Goal: Transaction & Acquisition: Purchase product/service

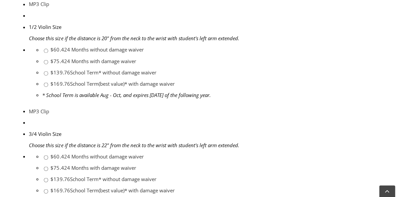
scroll to position [573, 0]
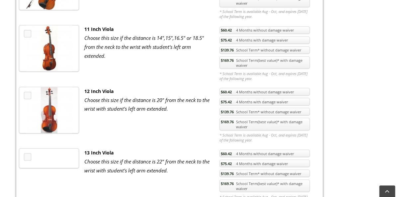
click at [246, 118] on link "$169.76 School Term(best value)* with damage waiver" at bounding box center [265, 124] width 90 height 13
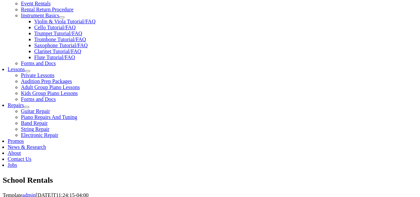
scroll to position [258, 0]
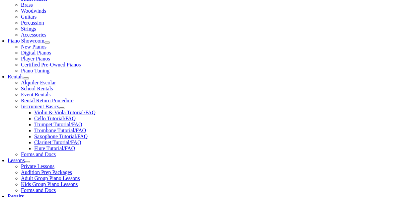
type input "1"
type input "Holly"
type input "r"
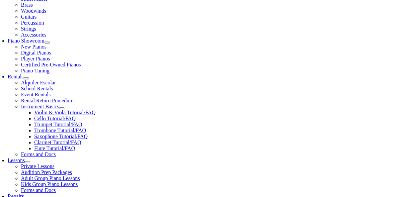
type input "Renauro"
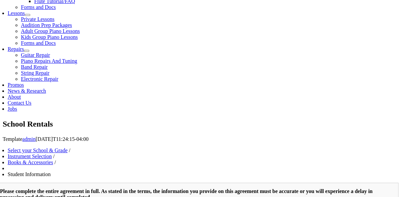
scroll to position [315, 0]
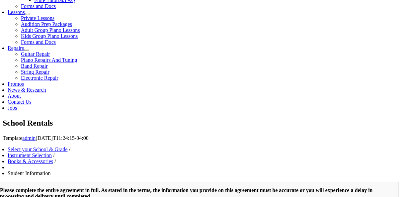
type input "Scott Renauro"
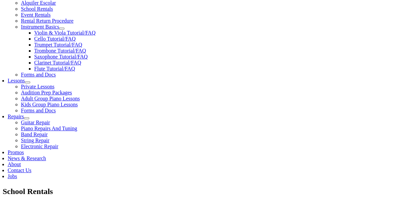
scroll to position [246, 0]
type input "609-319-6290"
type input "WCASD"
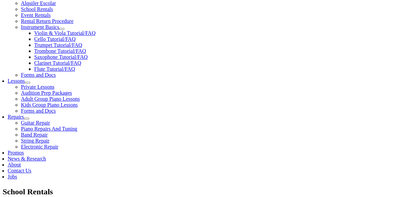
type input "[PHONE_NUMBER]"
type input "10/07/1990"
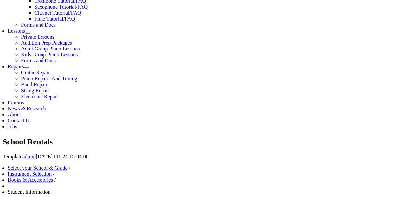
scroll to position [285, 0]
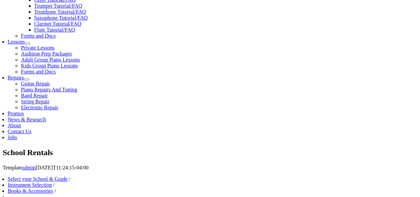
type input "34073694"
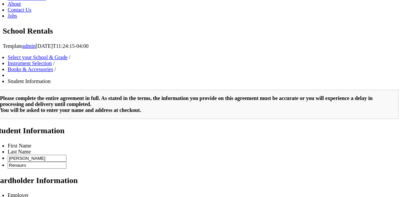
scroll to position [111, 0]
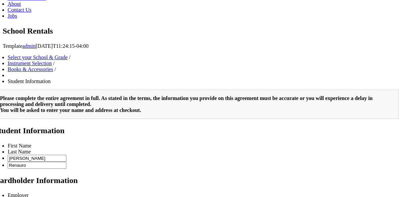
type input "2"
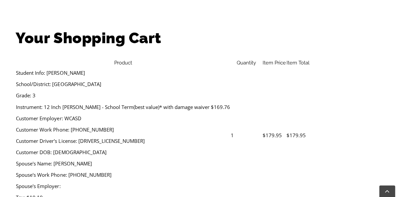
scroll to position [195, 0]
select select "PA"
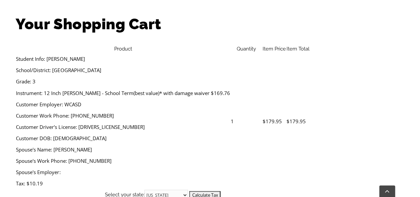
scroll to position [209, 0]
click at [221, 191] on input "Calculate Tax" at bounding box center [204, 195] width 31 height 8
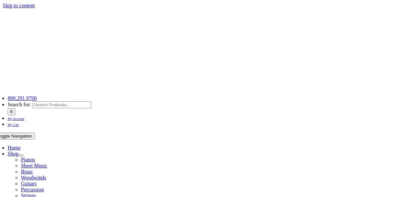
select select "PA"
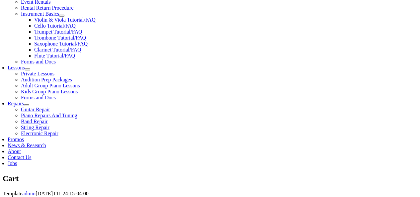
scroll to position [257, 0]
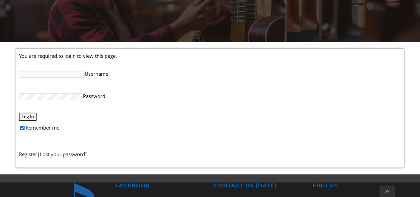
scroll to position [137, 0]
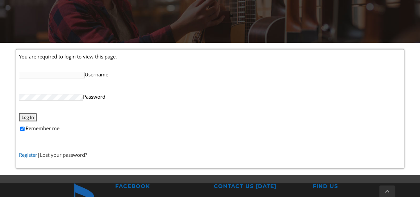
click at [28, 155] on link "Register" at bounding box center [28, 154] width 18 height 7
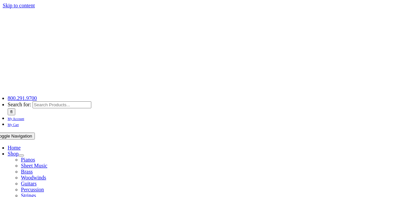
select select "PA"
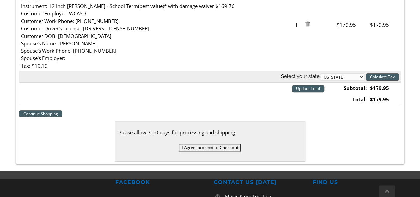
scroll to position [250, 0]
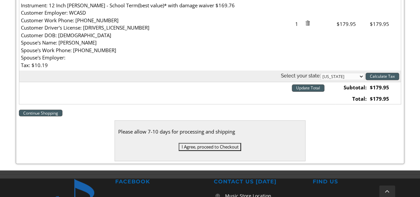
click at [211, 144] on input "I Agree, proceed to Checkout" at bounding box center [210, 147] width 62 height 8
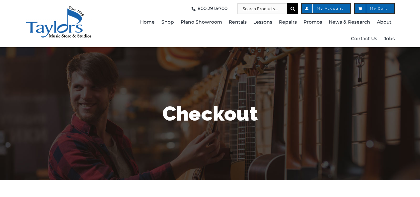
select select
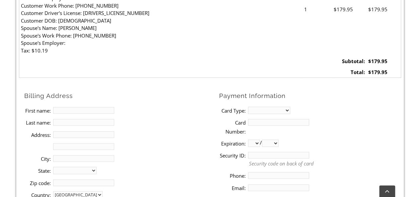
scroll to position [270, 0]
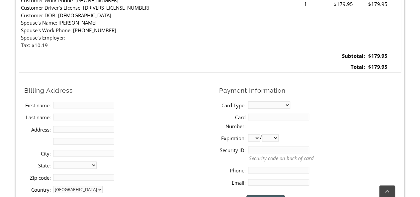
click at [69, 106] on input "First name:" at bounding box center [83, 105] width 61 height 7
type input "[PERSON_NAME]"
click at [83, 115] on input "Renuaro" at bounding box center [83, 117] width 61 height 7
type input "Renauro"
click at [69, 129] on input "Address:" at bounding box center [83, 129] width 61 height 7
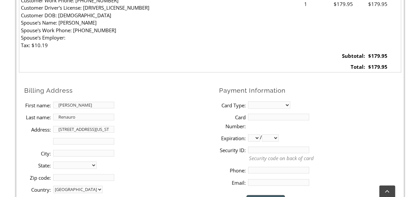
type input "[STREET_ADDRESS][US_STATE]"
type input "Downingtown"
select select "PA"
click at [65, 179] on input "Zip code:" at bounding box center [83, 177] width 61 height 7
type input "19335"
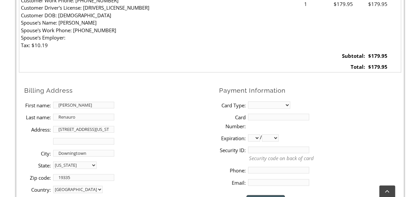
click at [166, 154] on li "City: [GEOGRAPHIC_DATA]" at bounding box center [119, 153] width 190 height 12
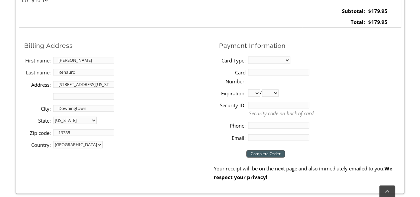
scroll to position [322, 0]
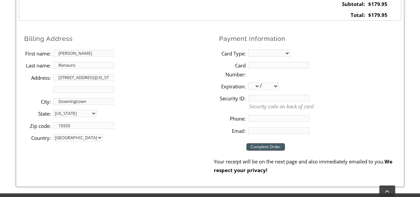
click at [266, 51] on select "MasterCard Visa American Express Discover" at bounding box center [269, 53] width 42 height 7
select select "mastercard"
click at [248, 50] on select "MasterCard Visa American Express Discover" at bounding box center [269, 53] width 42 height 7
click at [258, 66] on input "Card Number:" at bounding box center [278, 65] width 61 height 7
type input "[CREDIT_CARD_NUMBER]"
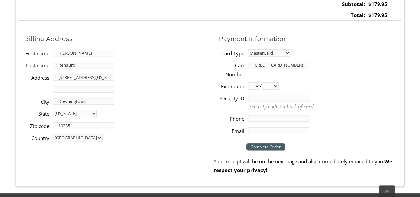
click at [254, 86] on select "01 02 03 04 05 06 07 08 09 10 11 12" at bounding box center [254, 85] width 12 height 7
select select "01"
click at [248, 82] on select "01 02 03 04 05 06 07 08 09 10 11 12" at bounding box center [254, 85] width 12 height 7
click at [272, 83] on select "2025 2026 2027 2028 2029 2030 2031 2032 2033 2034 2035 2036 2037" at bounding box center [270, 85] width 17 height 7
select select "2029"
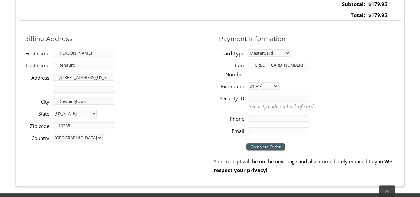
click at [264, 82] on select "2025 2026 2027 2028 2029 2030 2031 2032 2033 2034 2035 2036 2037" at bounding box center [270, 85] width 17 height 7
click at [259, 97] on input "Security ID:" at bounding box center [278, 98] width 61 height 7
type input "538"
click at [258, 116] on input "Phone:" at bounding box center [278, 118] width 61 height 7
type input "[PHONE_NUMBER]"
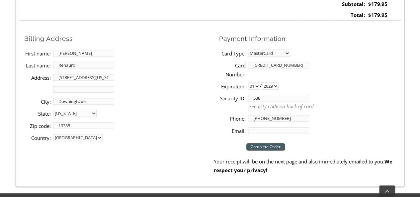
click at [255, 131] on input "Email:" at bounding box center [278, 130] width 61 height 7
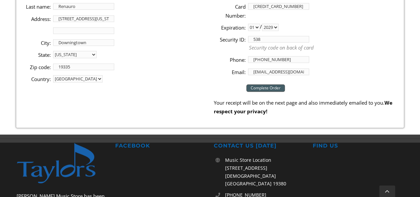
scroll to position [391, 0]
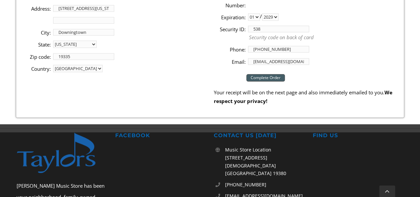
type input "[EMAIL_ADDRESS][DOMAIN_NAME]"
click at [266, 76] on input "Complete Order" at bounding box center [266, 77] width 39 height 7
